Goal: Find specific page/section: Find specific page/section

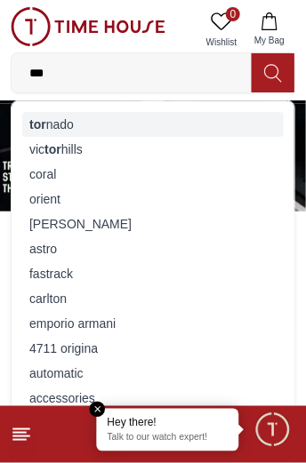
type input "***"
click at [58, 124] on div "tor nado" at bounding box center [153, 124] width 262 height 25
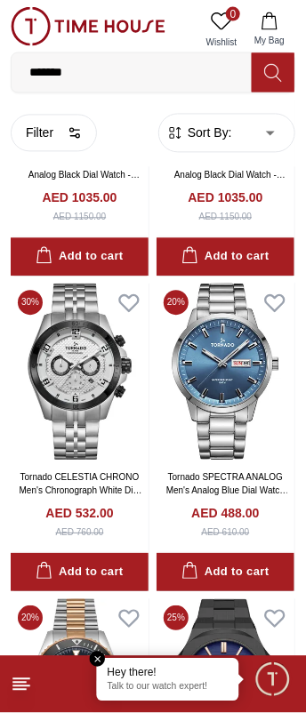
scroll to position [1156, 0]
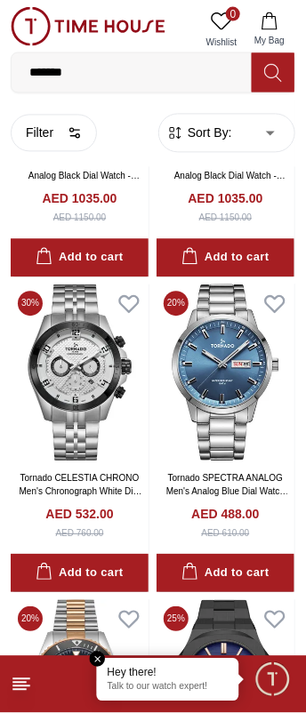
click at [27, 683] on icon at bounding box center [21, 684] width 21 height 21
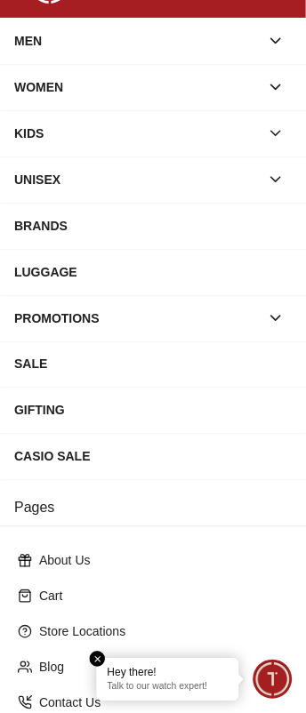
scroll to position [0, 0]
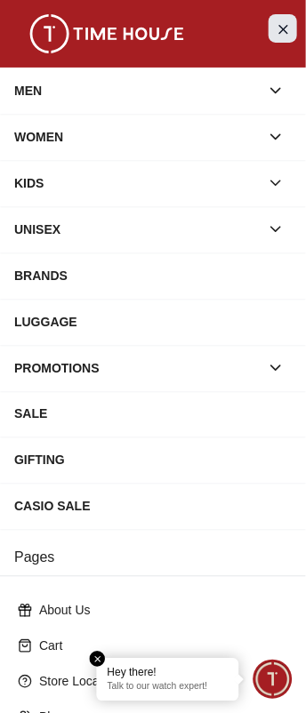
click at [277, 27] on icon "Close Menu" at bounding box center [283, 29] width 14 height 22
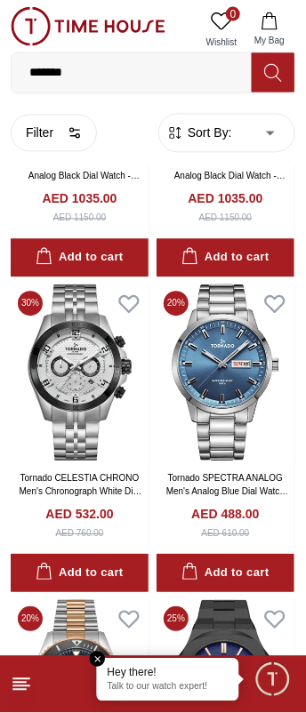
click at [105, 70] on input "*******" at bounding box center [132, 73] width 240 height 36
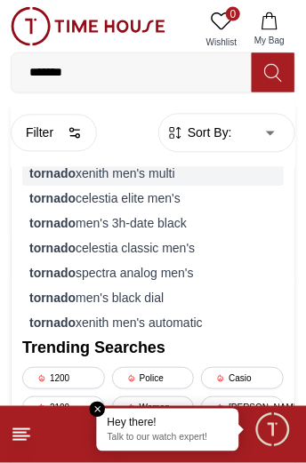
click at [141, 175] on div "tornado xenith men's multi" at bounding box center [153, 174] width 262 height 25
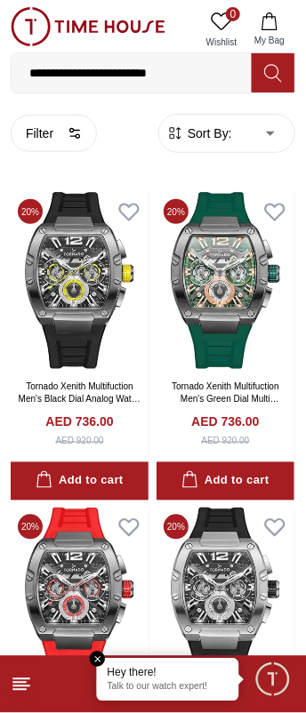
scroll to position [7, 0]
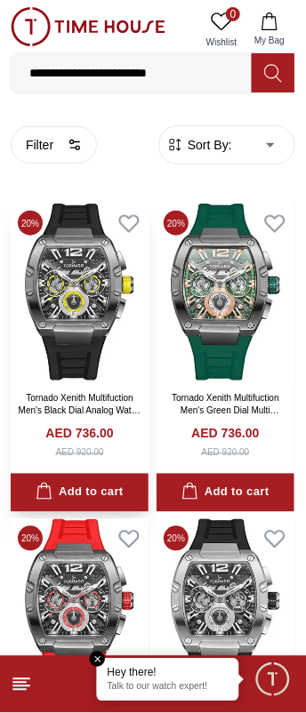
click at [99, 298] on img at bounding box center [80, 292] width 138 height 177
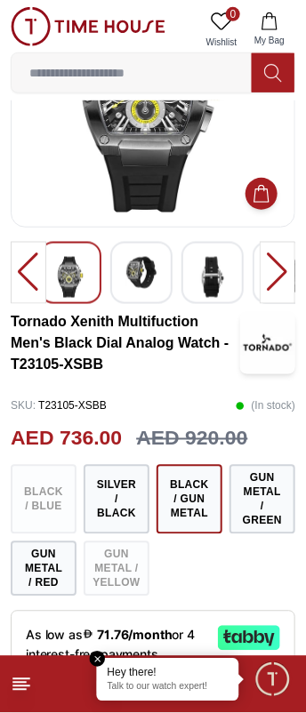
scroll to position [149, 0]
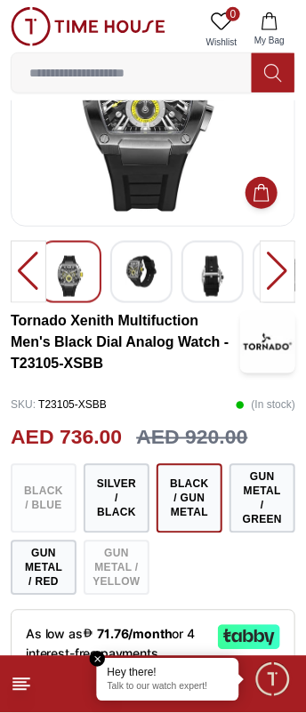
click at [141, 273] on img at bounding box center [141, 272] width 32 height 32
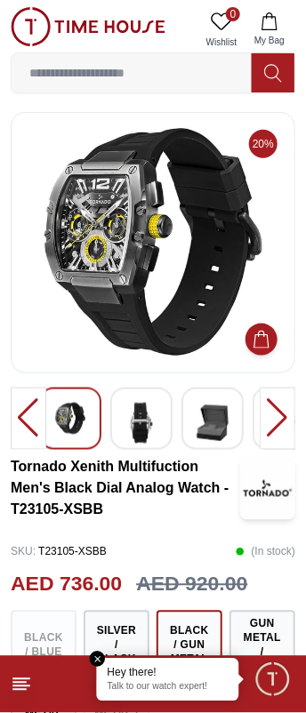
scroll to position [0, 0]
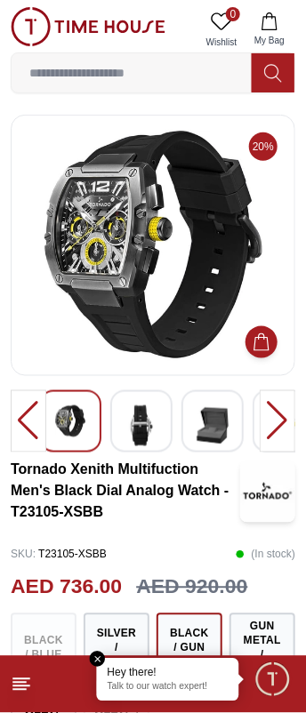
click at [146, 411] on img at bounding box center [141, 426] width 32 height 41
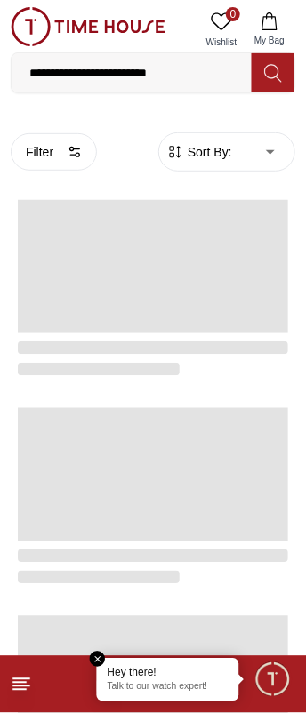
scroll to position [7, 0]
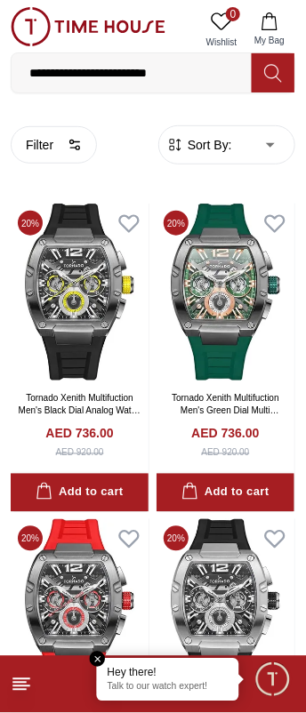
click at [19, 690] on line at bounding box center [19, 690] width 12 height 0
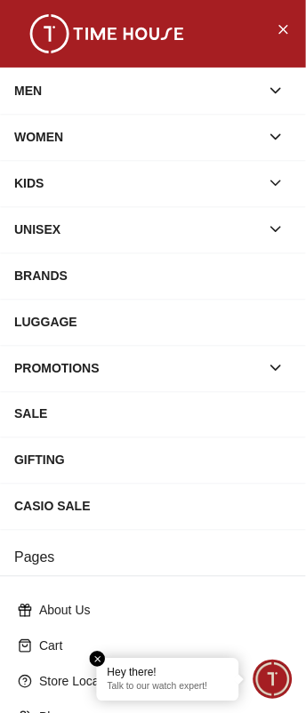
click at [204, 550] on h3 "Pages" at bounding box center [153, 559] width 306 height 36
click at [137, 560] on h3 "Pages" at bounding box center [153, 559] width 306 height 36
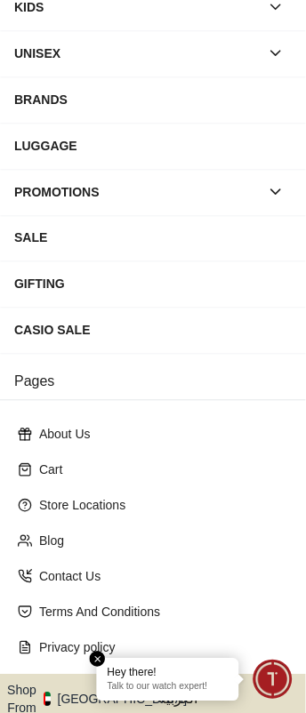
scroll to position [183, 0]
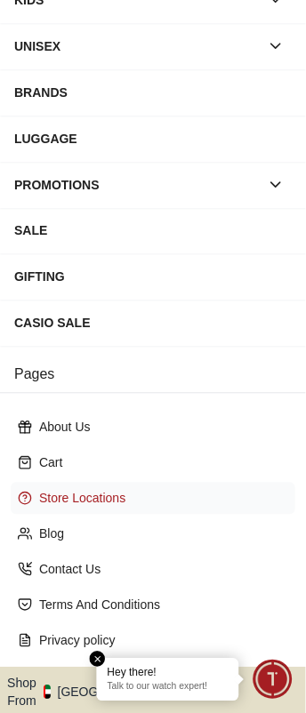
click at [121, 497] on p "Store Locations" at bounding box center [160, 499] width 242 height 18
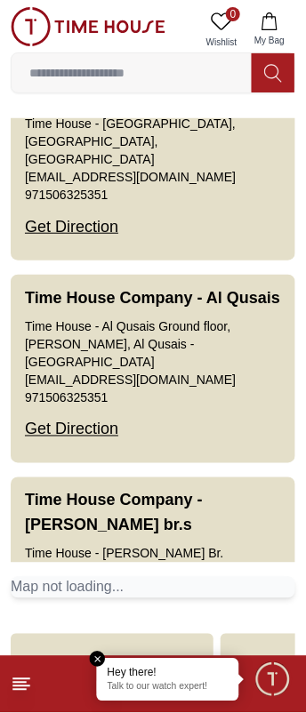
scroll to position [699, 0]
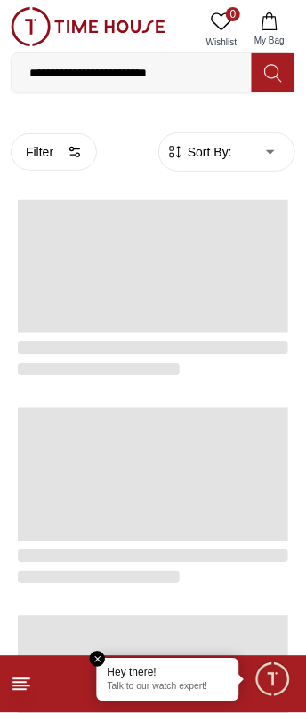
scroll to position [7, 0]
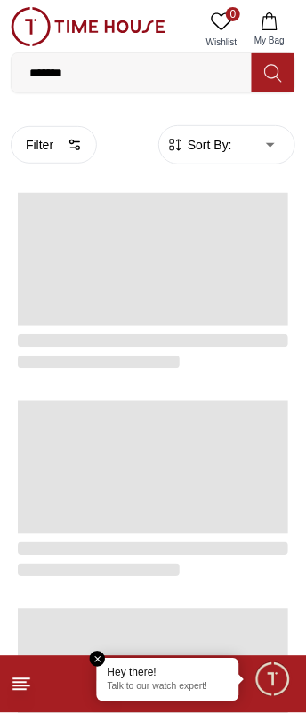
scroll to position [1156, 0]
